Goal: Check status: Check status

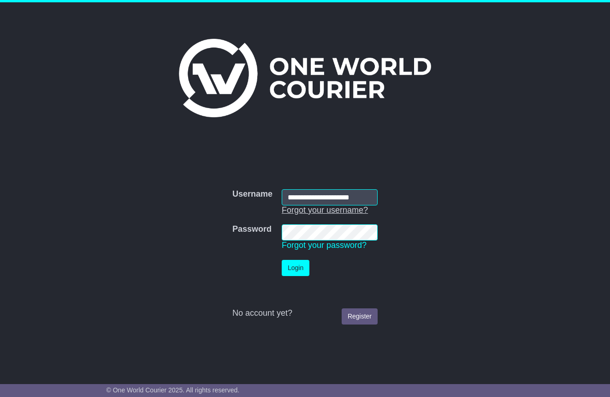
type input "**********"
click at [302, 263] on button "Login" at bounding box center [296, 268] width 28 height 16
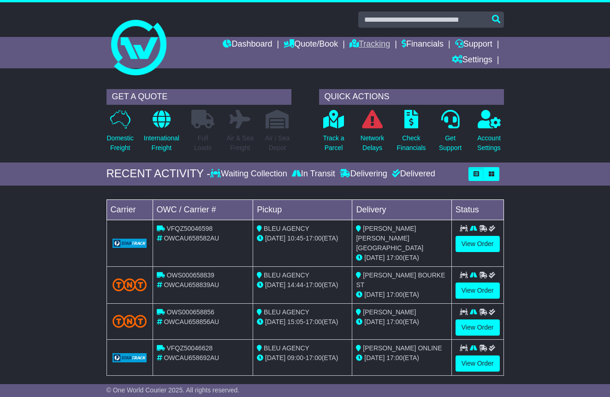
click at [356, 42] on link "Tracking" at bounding box center [370, 45] width 41 height 16
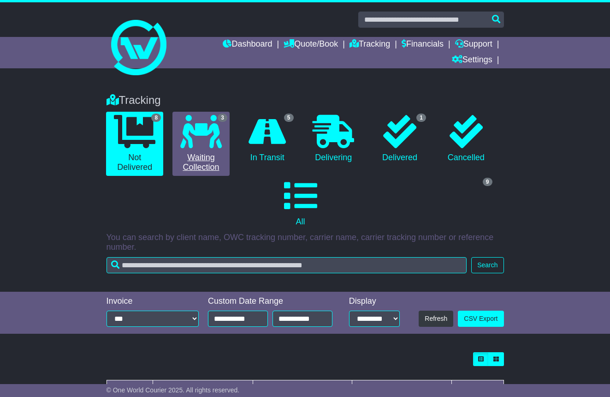
click at [197, 145] on icon at bounding box center [201, 131] width 42 height 33
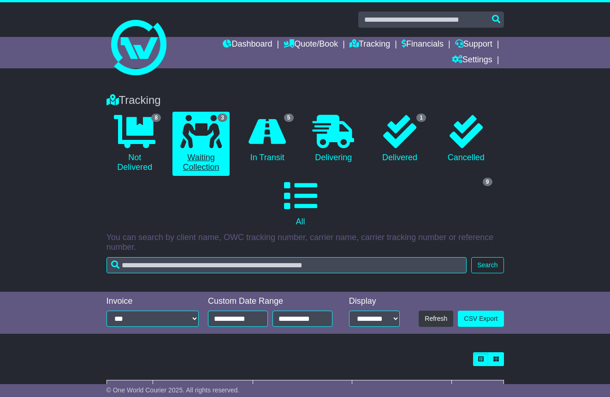
click at [214, 164] on link "3 Waiting Collection" at bounding box center [200, 144] width 57 height 64
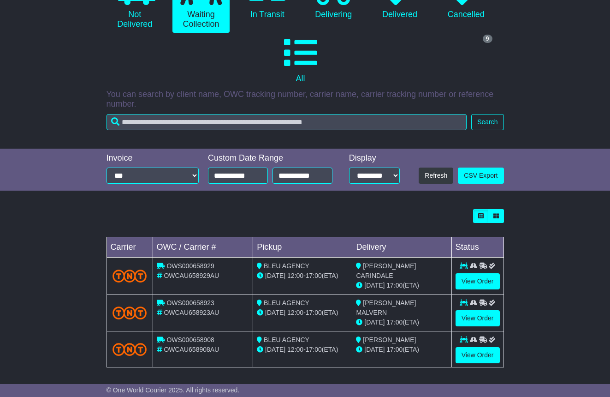
scroll to position [142, 0]
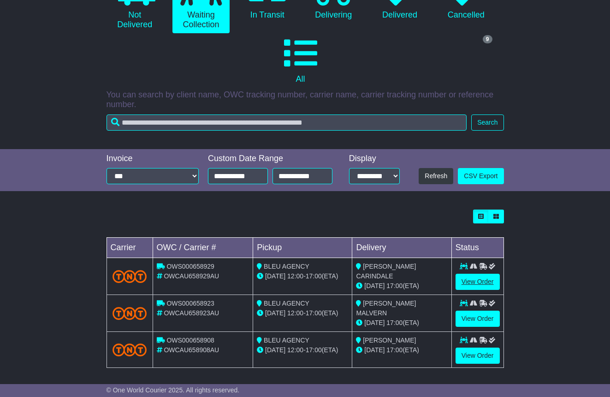
click at [474, 279] on link "View Order" at bounding box center [478, 281] width 44 height 16
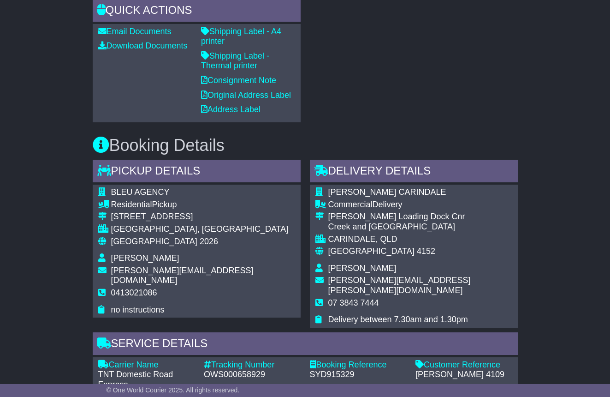
scroll to position [495, 0]
